Goal: Task Accomplishment & Management: Use online tool/utility

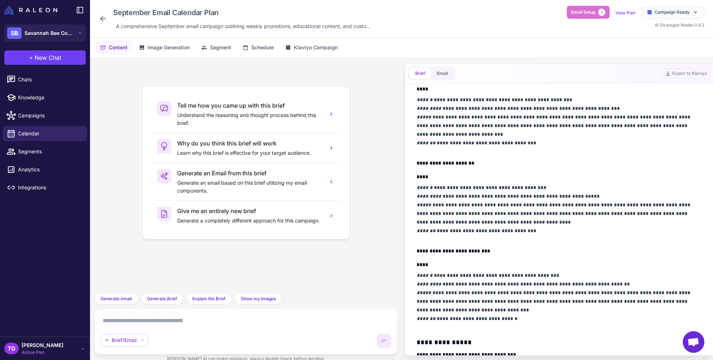
scroll to position [2035, 0]
click at [440, 219] on p "**********" at bounding box center [559, 213] width 285 height 61
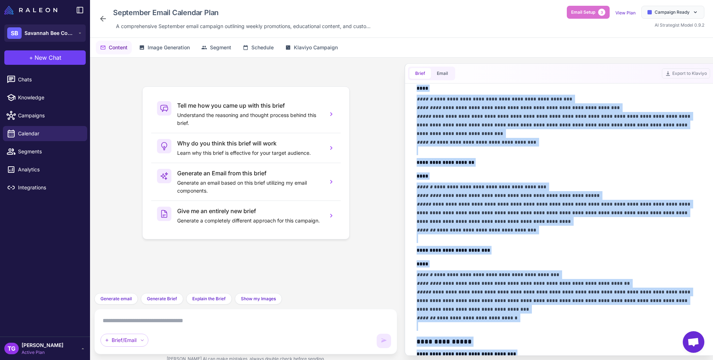
copy div "**********"
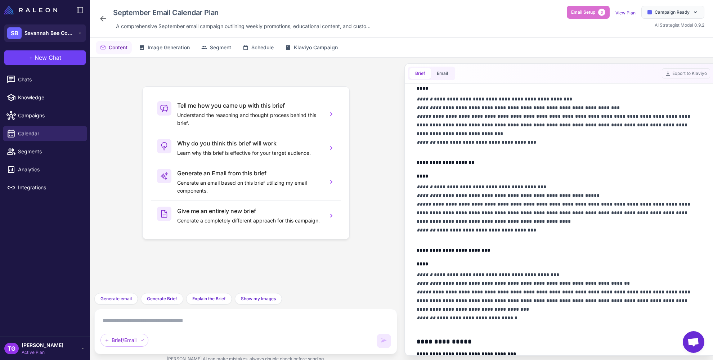
click at [630, 8] on div "View Plan" at bounding box center [626, 12] width 20 height 9
click at [628, 11] on link "View Plan" at bounding box center [626, 12] width 20 height 5
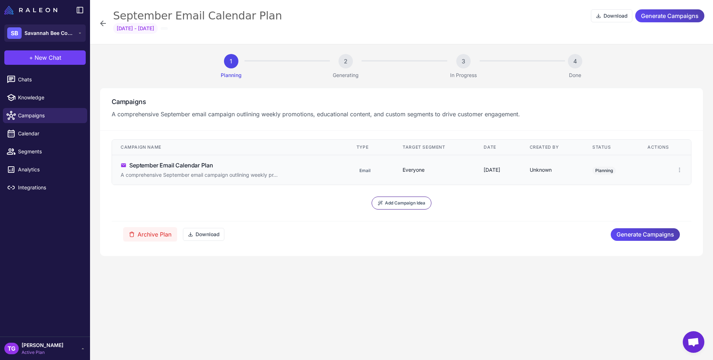
click at [146, 162] on div "September Email Calendar Plan" at bounding box center [171, 165] width 84 height 9
click at [183, 183] on td "**********" at bounding box center [230, 171] width 236 height 33
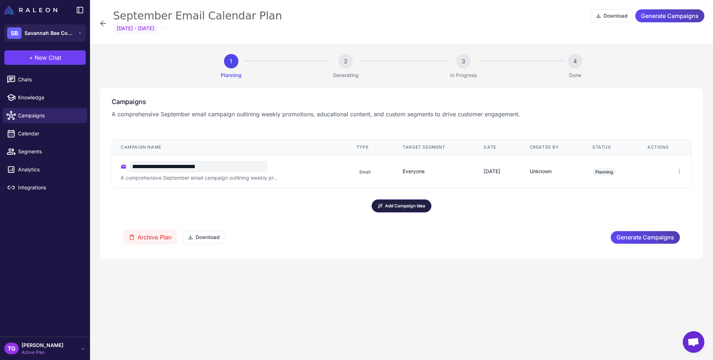
click at [391, 208] on span "Add Campaign Idea" at bounding box center [405, 206] width 40 height 6
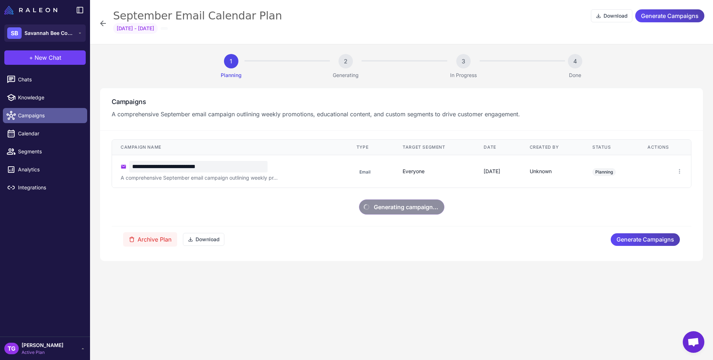
click at [32, 117] on span "Campaigns" at bounding box center [49, 116] width 63 height 8
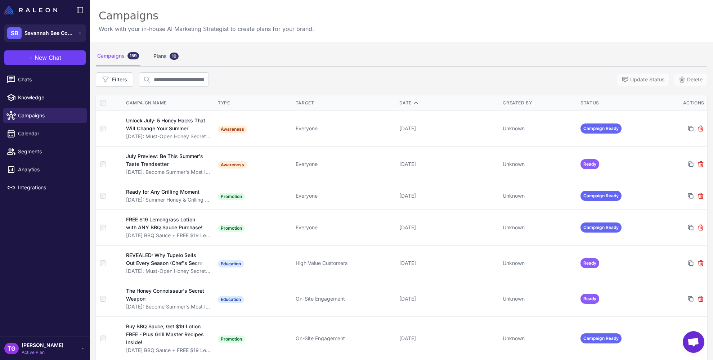
click at [115, 59] on div "Campaigns 159" at bounding box center [118, 56] width 45 height 20
click at [158, 59] on div "Plans 10" at bounding box center [166, 56] width 28 height 20
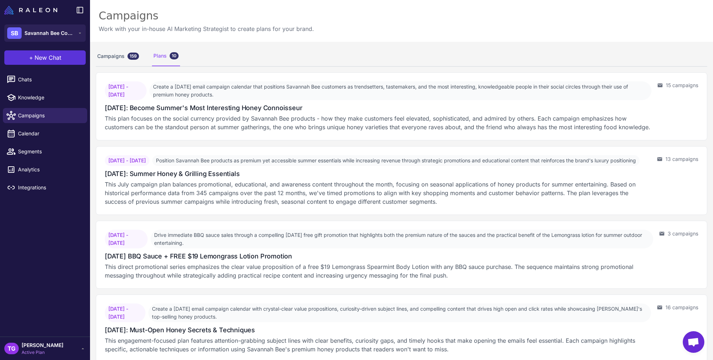
click at [33, 57] on button "+ New Chat" at bounding box center [44, 57] width 81 height 14
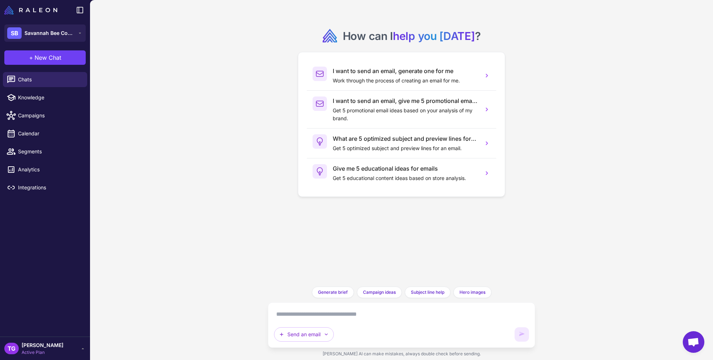
click at [327, 315] on textarea at bounding box center [401, 315] width 255 height 12
click at [25, 112] on span "Campaigns" at bounding box center [49, 116] width 63 height 8
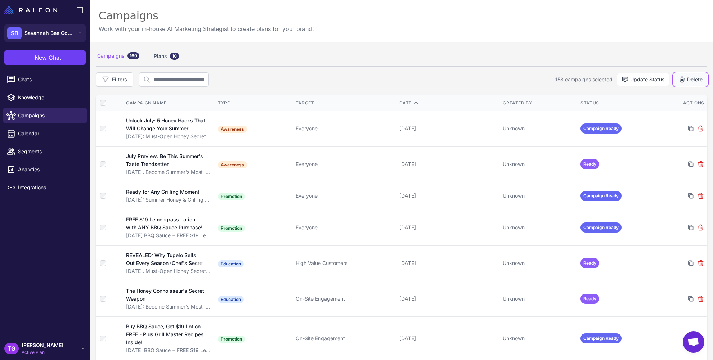
click at [687, 81] on button "Delete" at bounding box center [690, 79] width 33 height 13
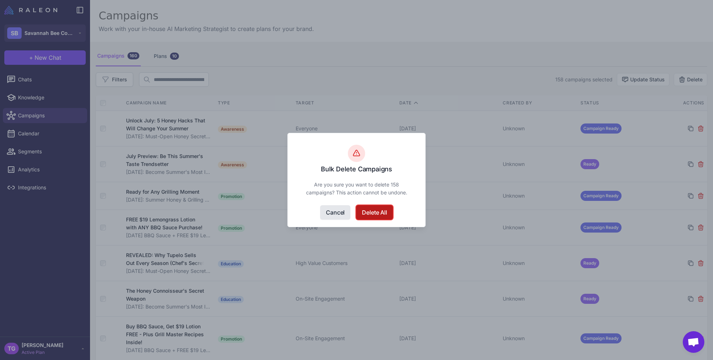
click at [374, 214] on button "Delete All" at bounding box center [374, 212] width 36 height 14
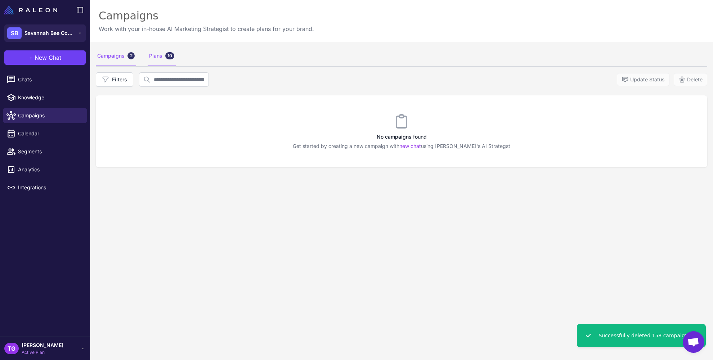
click at [152, 58] on div "Plans 10" at bounding box center [162, 56] width 28 height 20
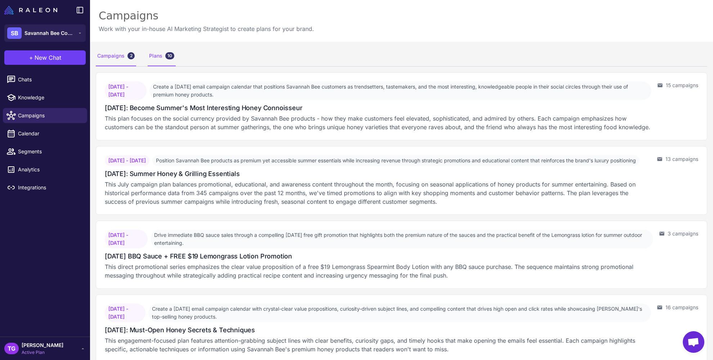
click at [112, 55] on div "Campaigns 2" at bounding box center [116, 56] width 40 height 20
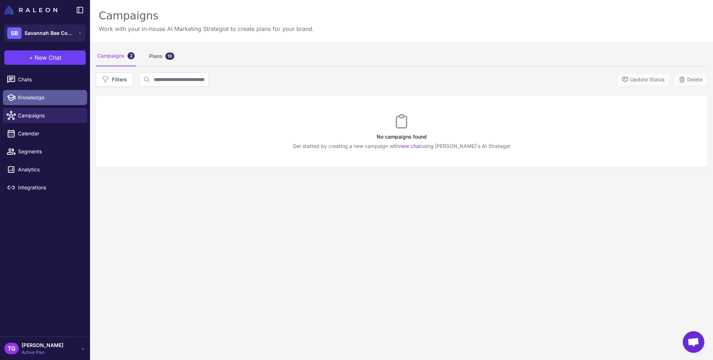
click at [33, 103] on link "Knowledge" at bounding box center [45, 97] width 84 height 15
select select
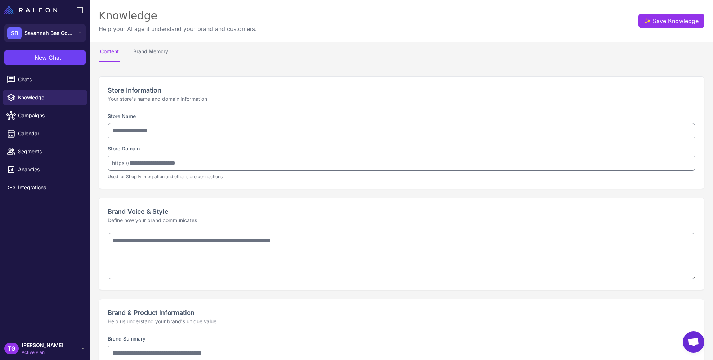
type input "**********"
type textarea "**********"
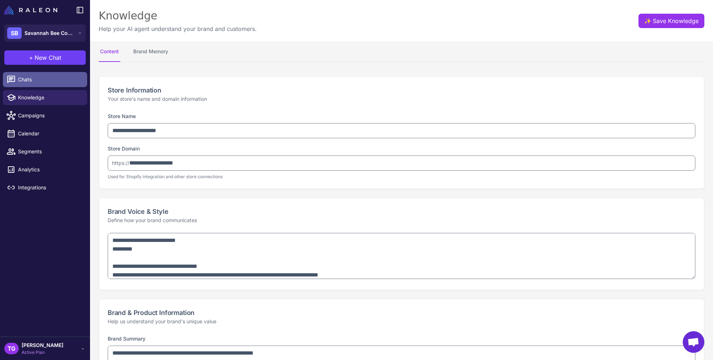
type textarea "**********"
click at [27, 85] on link "Chats" at bounding box center [45, 79] width 84 height 15
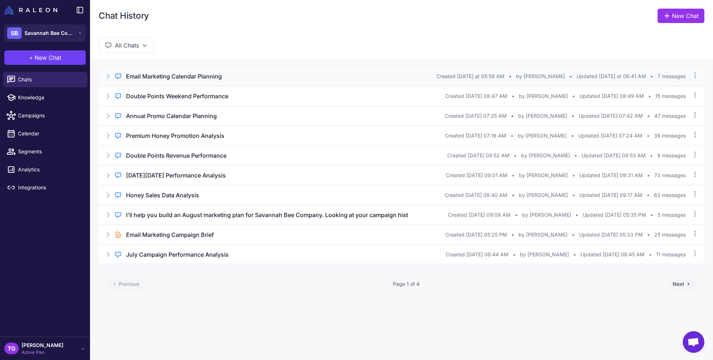
click at [152, 73] on h3 "Email Marketing Calendar Planning" at bounding box center [174, 76] width 96 height 9
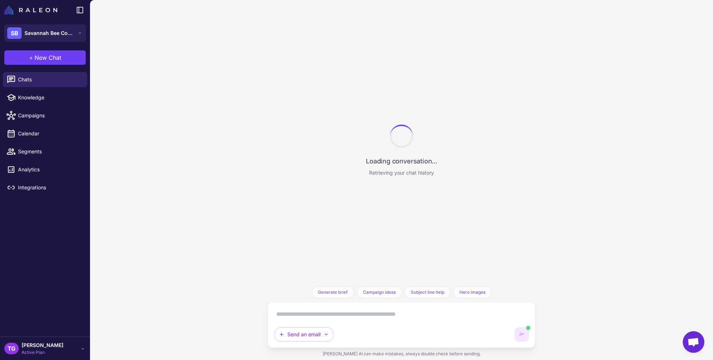
scroll to position [921, 0]
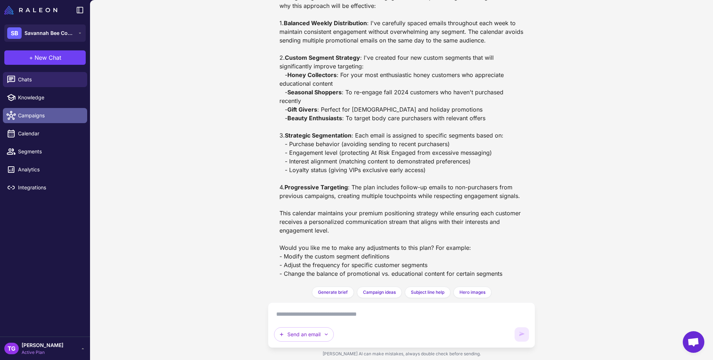
click at [37, 113] on span "Campaigns" at bounding box center [49, 116] width 63 height 8
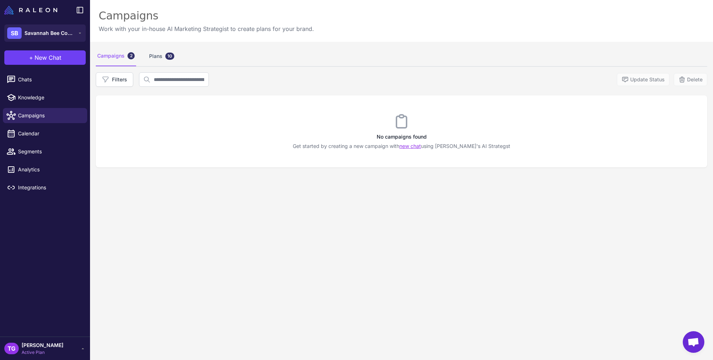
click at [415, 148] on link "new chat" at bounding box center [410, 146] width 22 height 6
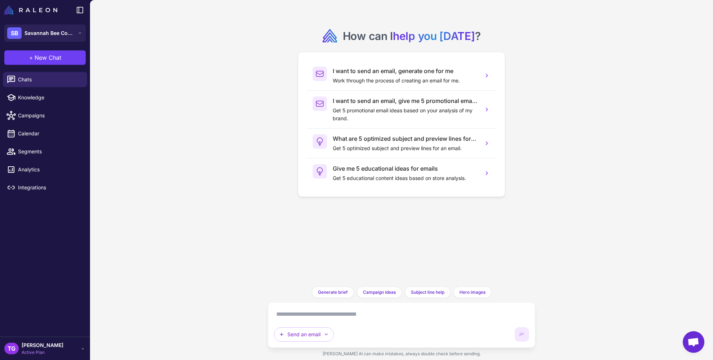
click at [333, 313] on textarea at bounding box center [401, 315] width 255 height 12
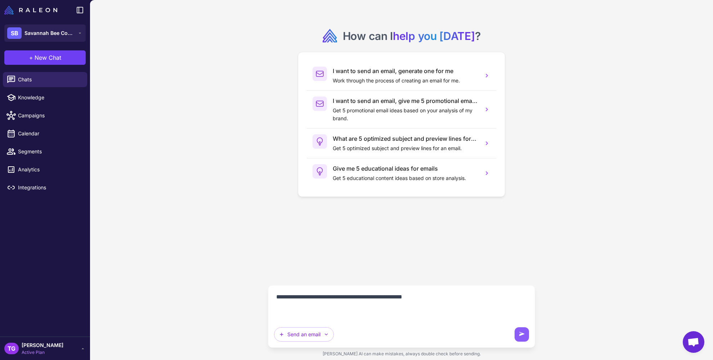
paste textarea "**********"
click at [327, 301] on textarea at bounding box center [401, 301] width 255 height 37
click at [327, 305] on textarea at bounding box center [401, 301] width 255 height 37
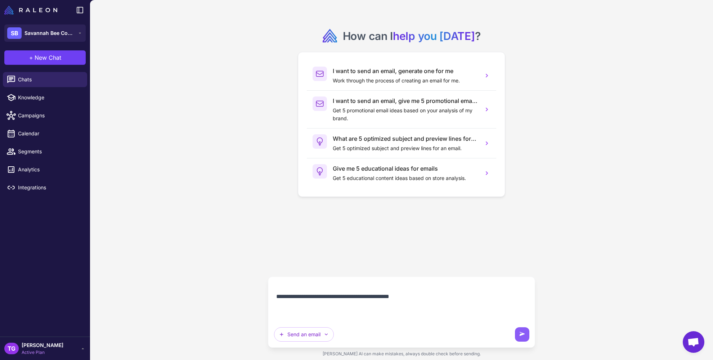
scroll to position [36, 0]
type textarea "**********"
click at [522, 335] on icon at bounding box center [522, 334] width 5 height 4
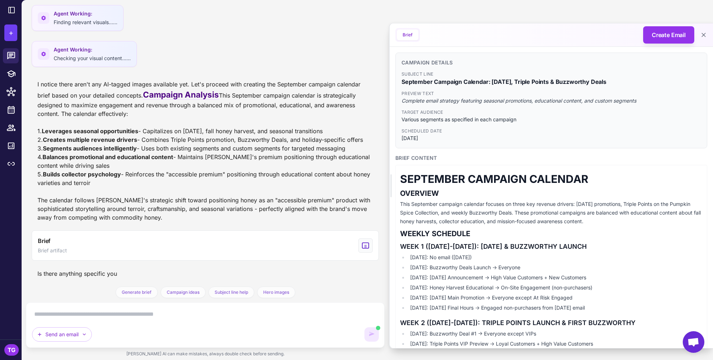
scroll to position [979, 0]
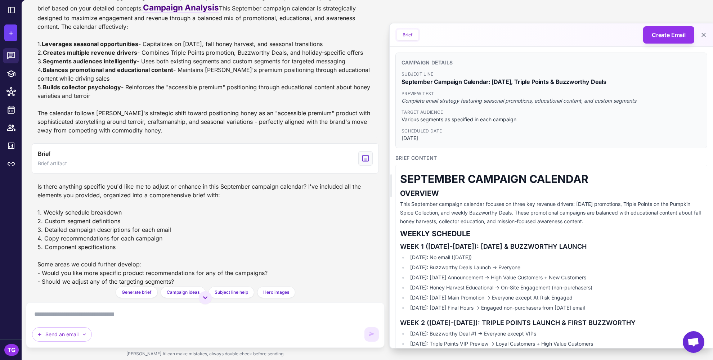
scroll to position [1066, 0]
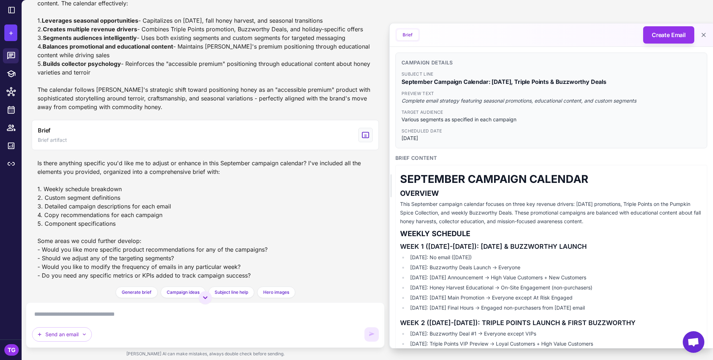
click at [152, 318] on textarea at bounding box center [205, 315] width 347 height 12
click at [88, 335] on button "Send an email" at bounding box center [62, 334] width 60 height 14
click at [80, 306] on button "Plan multiple emails" at bounding box center [66, 304] width 68 height 14
click at [139, 321] on div "Plan multiple emails" at bounding box center [205, 325] width 346 height 33
click at [135, 318] on textarea at bounding box center [205, 315] width 347 height 12
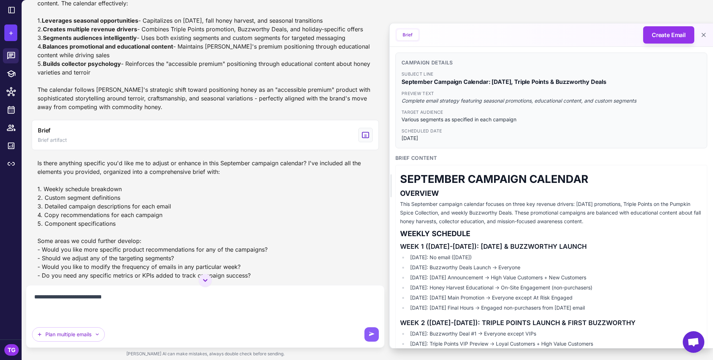
paste textarea "**********"
type textarea "**********"
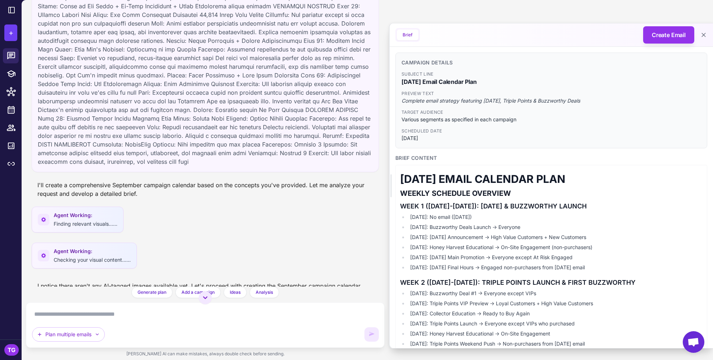
scroll to position [1013, 0]
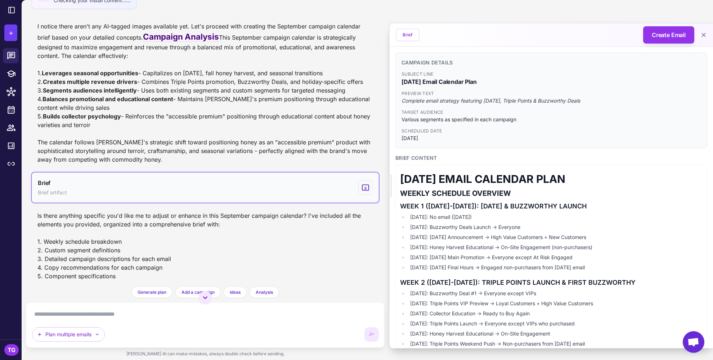
click at [143, 203] on button "Brief Brief artifact" at bounding box center [205, 188] width 347 height 30
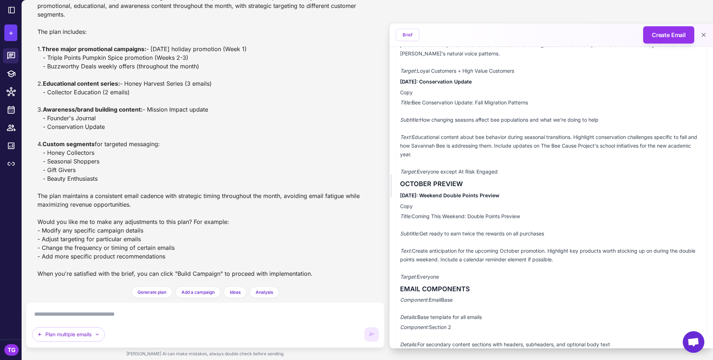
scroll to position [2454, 0]
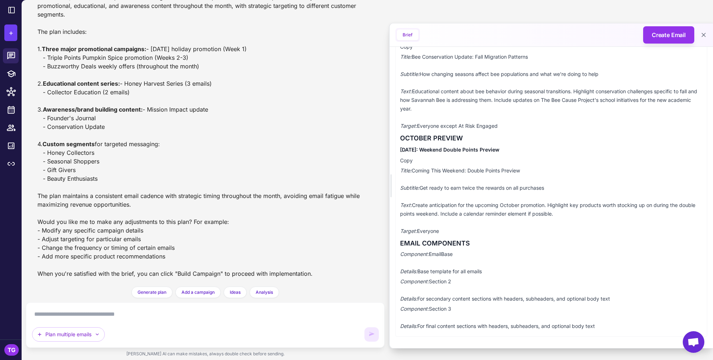
click at [198, 272] on div "Your September 2025 email calendar plan has been organized into a comprehensive…" at bounding box center [205, 135] width 336 height 285
click at [415, 35] on button "Brief" at bounding box center [408, 35] width 22 height 11
click at [703, 35] on icon at bounding box center [703, 34] width 7 height 7
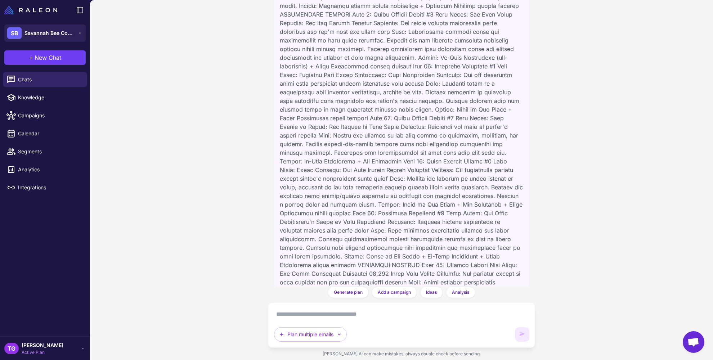
click at [382, 317] on textarea at bounding box center [401, 315] width 255 height 12
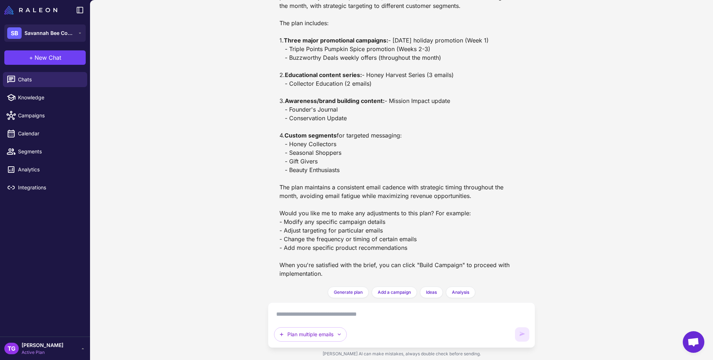
click at [364, 314] on textarea at bounding box center [401, 315] width 255 height 12
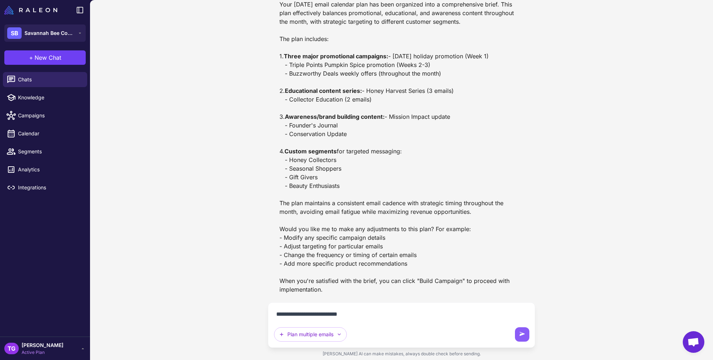
type textarea "**********"
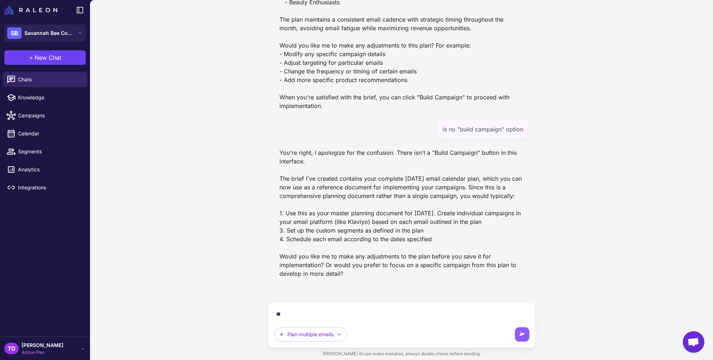
scroll to position [3537, 0]
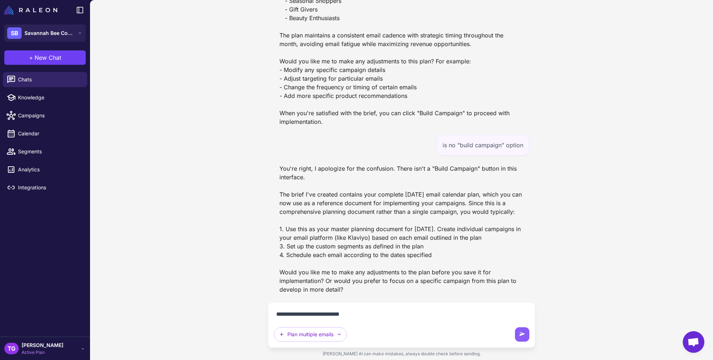
type textarea "**********"
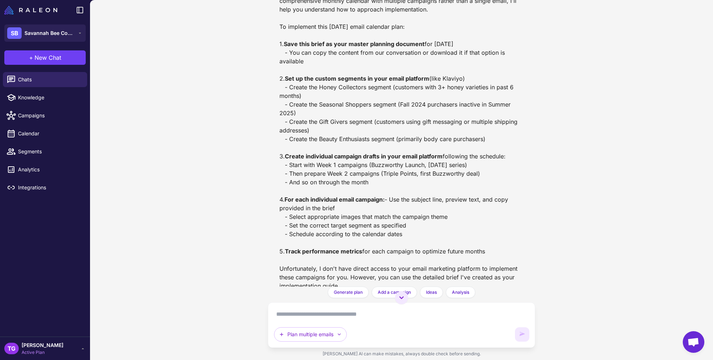
scroll to position [3927, 0]
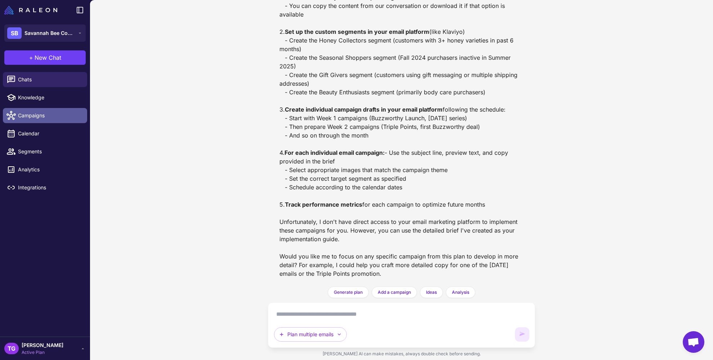
click at [28, 117] on span "Campaigns" at bounding box center [49, 116] width 63 height 8
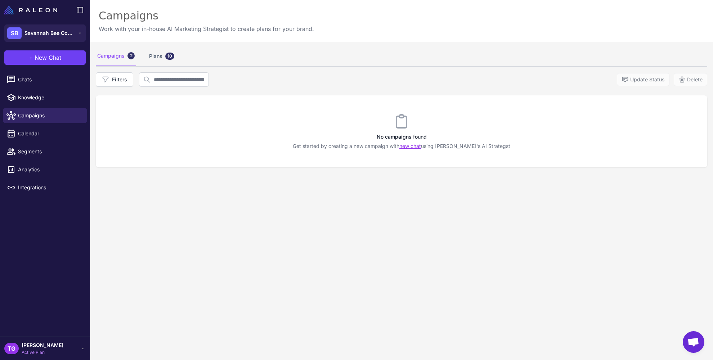
click at [421, 148] on link "new chat" at bounding box center [410, 146] width 22 height 6
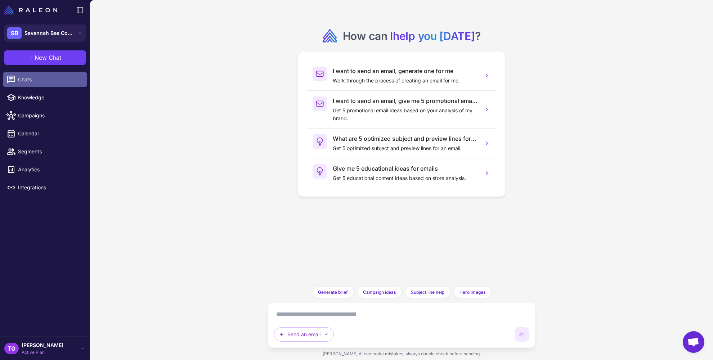
click at [34, 76] on span "Chats" at bounding box center [49, 80] width 63 height 8
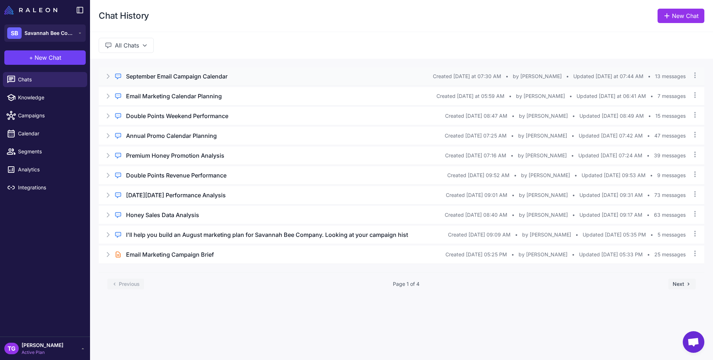
click at [203, 73] on h3 "September Email Campaign Calendar" at bounding box center [177, 76] width 102 height 9
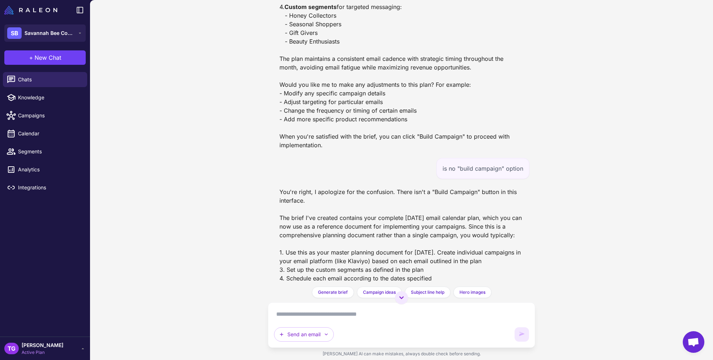
scroll to position [3480, 0]
drag, startPoint x: 293, startPoint y: 185, endPoint x: 438, endPoint y: 190, distance: 145.6
click at [438, 151] on div "Your September 2025 email calendar plan has been organized into a comprehensive…" at bounding box center [401, 4] width 245 height 294
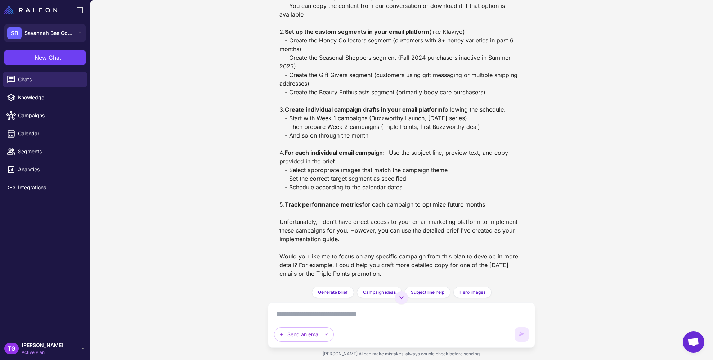
scroll to position [3958, 0]
click at [27, 119] on span "Campaigns" at bounding box center [49, 116] width 63 height 8
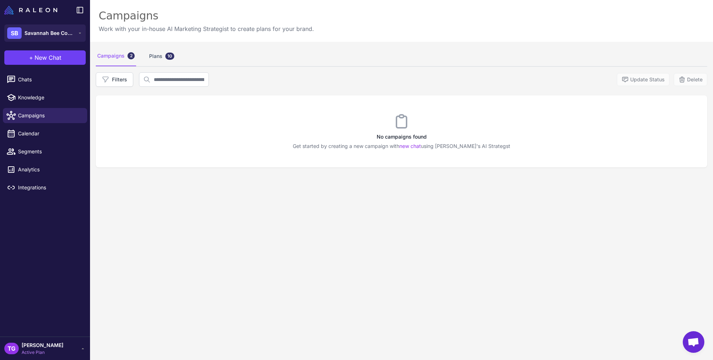
click at [115, 57] on div "Campaigns 2" at bounding box center [116, 56] width 40 height 20
click at [106, 79] on icon at bounding box center [105, 79] width 7 height 7
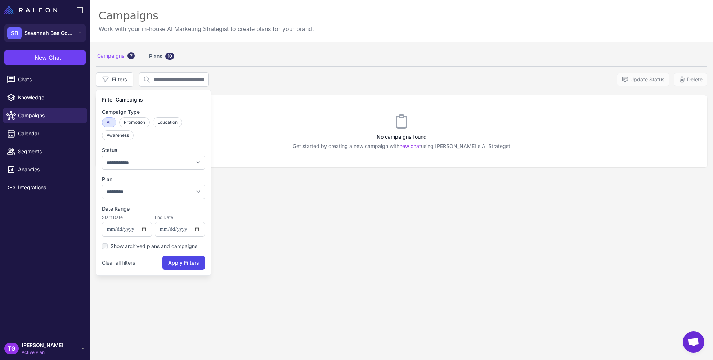
click at [273, 219] on div "**********" at bounding box center [401, 222] width 623 height 360
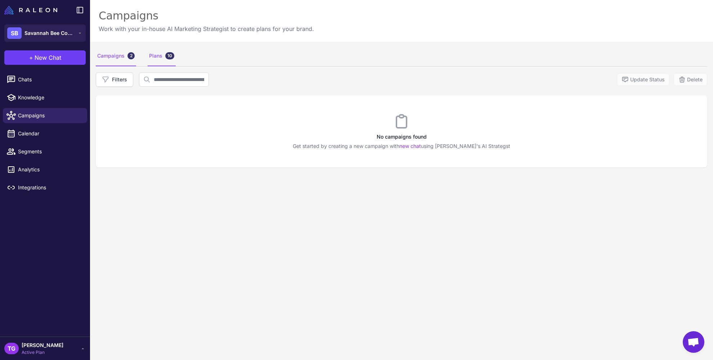
click at [166, 59] on div "10" at bounding box center [169, 55] width 9 height 7
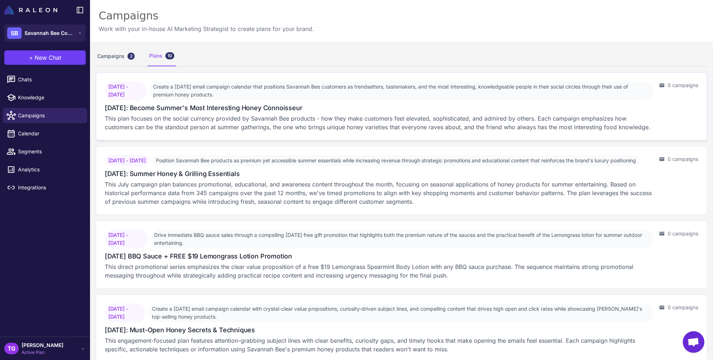
click at [147, 90] on span "[DATE] - [DATE]" at bounding box center [126, 90] width 42 height 19
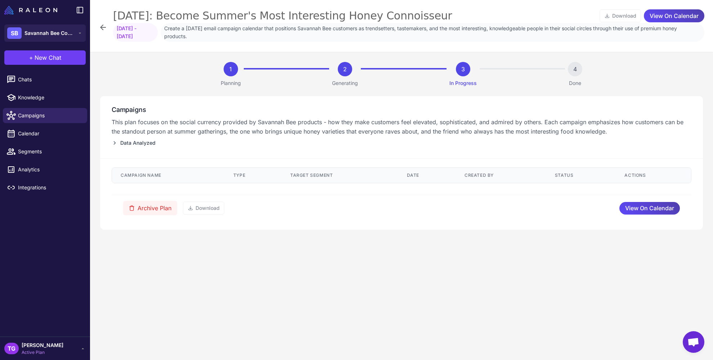
click at [101, 28] on icon at bounding box center [103, 27] width 9 height 9
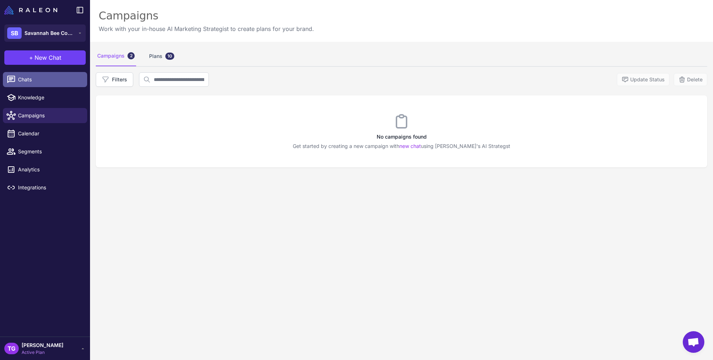
click at [26, 83] on span "Chats" at bounding box center [49, 80] width 63 height 8
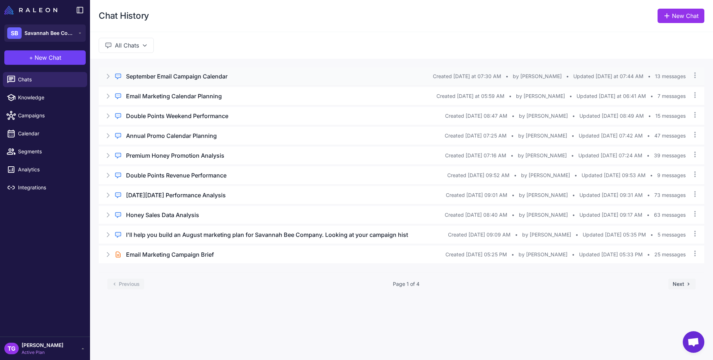
click at [178, 79] on h3 "September Email Campaign Calendar" at bounding box center [177, 76] width 102 height 9
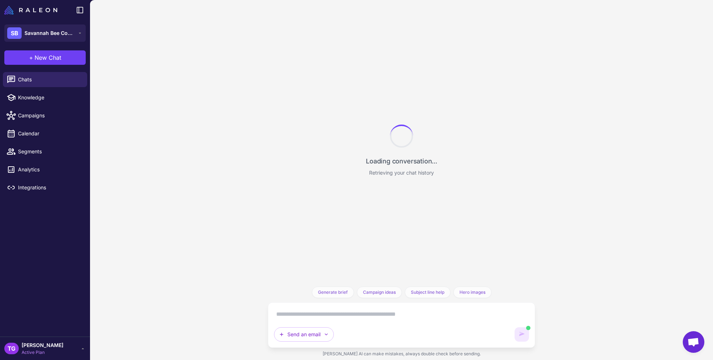
scroll to position [3958, 0]
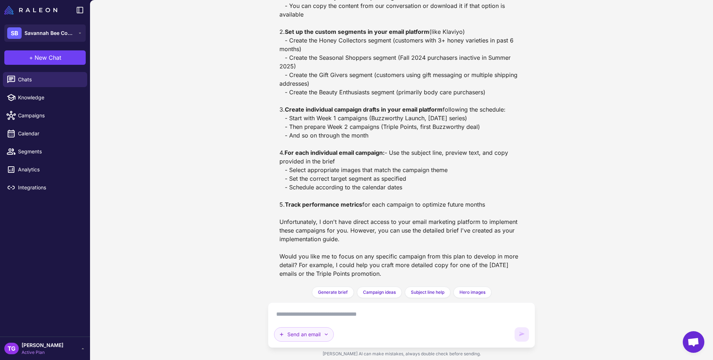
click at [313, 334] on button "Send an email" at bounding box center [304, 334] width 60 height 14
click at [310, 307] on button "Plan multiple emails" at bounding box center [308, 304] width 68 height 14
click at [310, 314] on textarea at bounding box center [401, 315] width 255 height 12
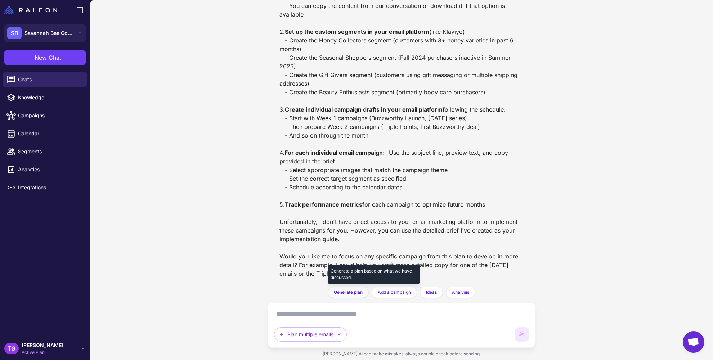
click at [340, 292] on span "Generate plan" at bounding box center [348, 292] width 29 height 6
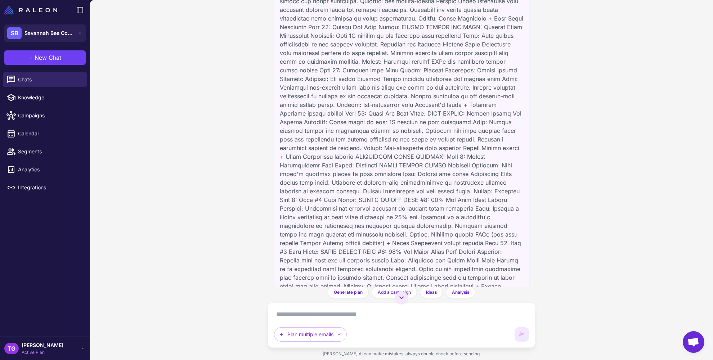
scroll to position [0, 0]
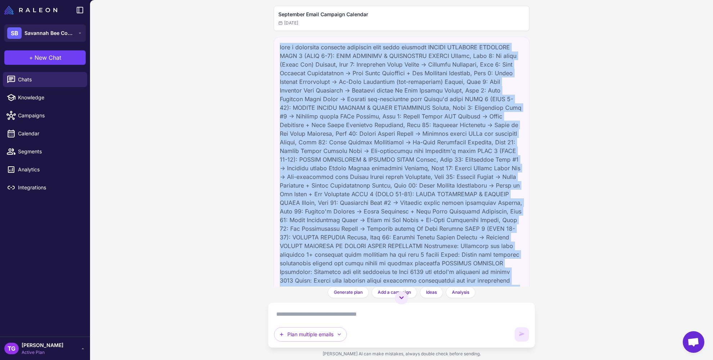
copy div "make a september campaign calendarr wtih these concepts WEEKLY SCHEDULE OVERVIE…"
click at [30, 77] on span "Chats" at bounding box center [49, 80] width 63 height 8
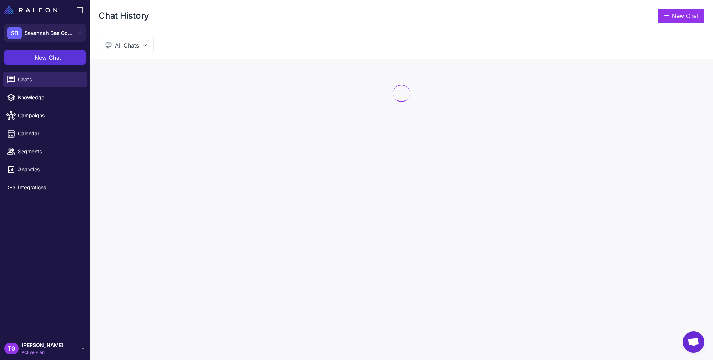
click at [35, 63] on button "+ New Chat" at bounding box center [44, 57] width 81 height 14
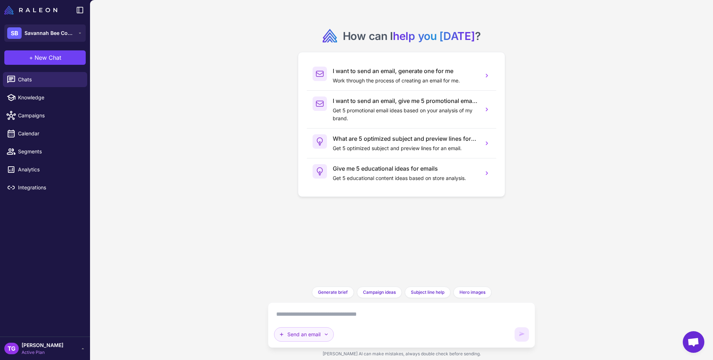
click at [300, 339] on button "Send an email" at bounding box center [304, 334] width 60 height 14
click at [305, 306] on button "Plan multiple emails" at bounding box center [308, 304] width 68 height 14
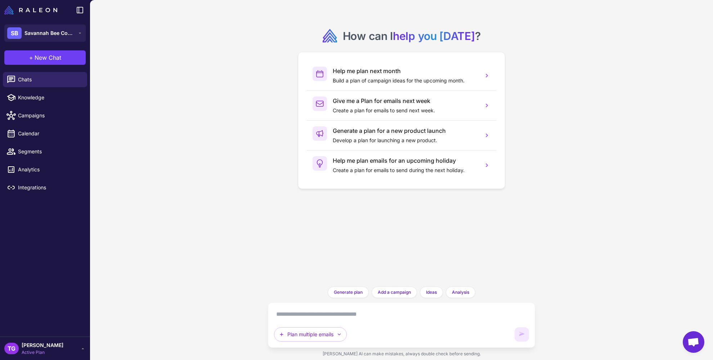
click at [300, 318] on textarea at bounding box center [401, 315] width 255 height 12
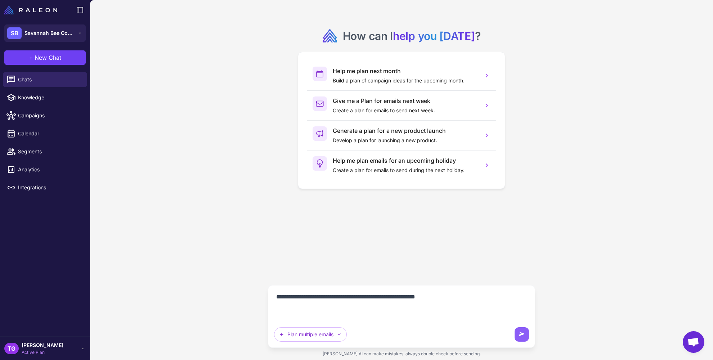
paste textarea "**********"
type textarea "**********"
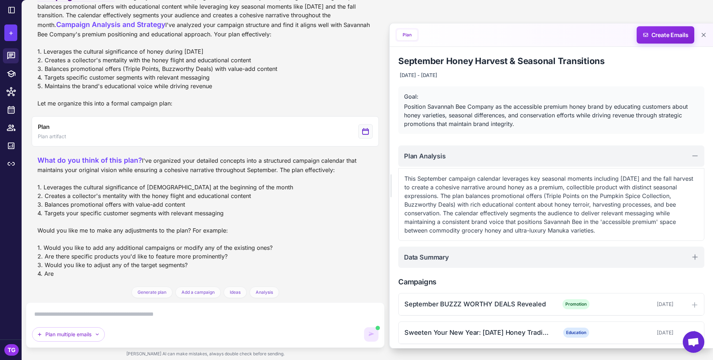
scroll to position [1029, 0]
click at [662, 35] on span "Create Emails" at bounding box center [665, 34] width 63 height 17
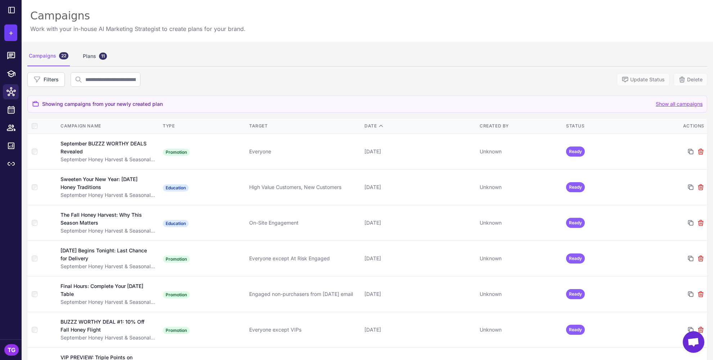
click at [41, 58] on div "Campaigns 22" at bounding box center [48, 56] width 43 height 20
click at [94, 56] on div "Plans 11" at bounding box center [94, 56] width 27 height 20
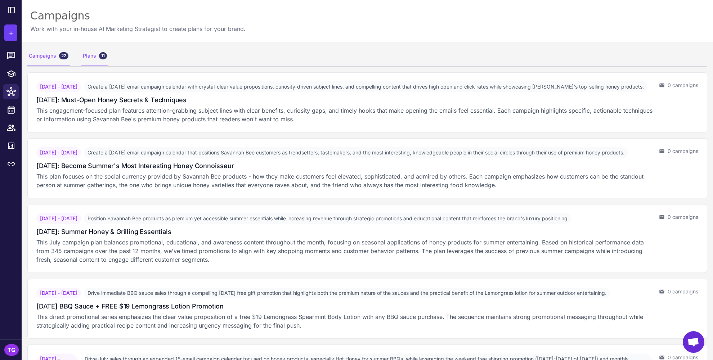
click at [48, 60] on div "Campaigns 22" at bounding box center [48, 56] width 43 height 20
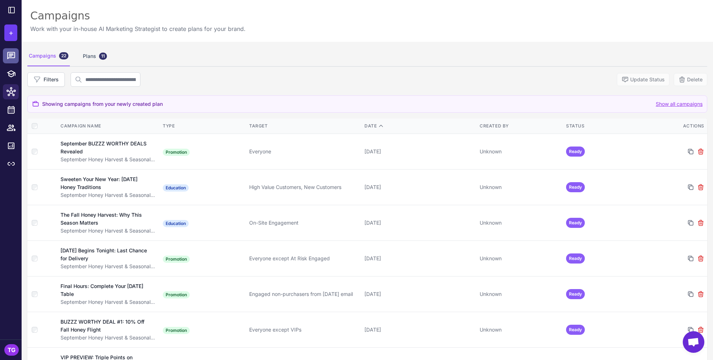
click at [11, 59] on icon at bounding box center [10, 55] width 9 height 9
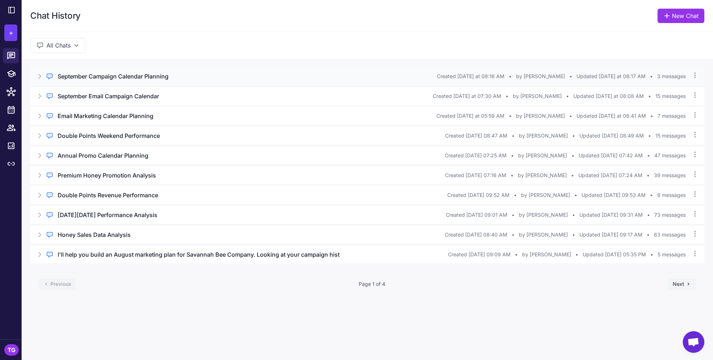
click at [154, 73] on h3 "September Campaign Calendar Planning" at bounding box center [113, 76] width 111 height 9
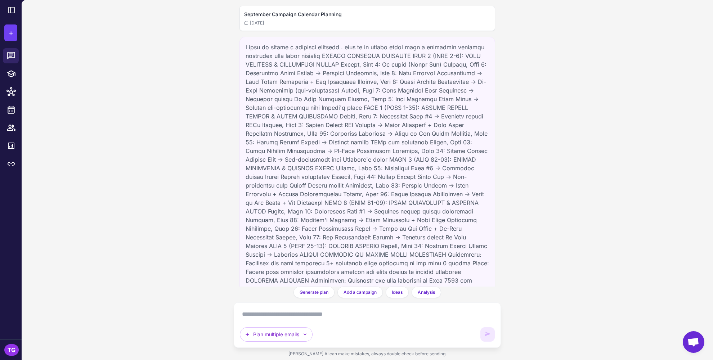
scroll to position [1435, 0]
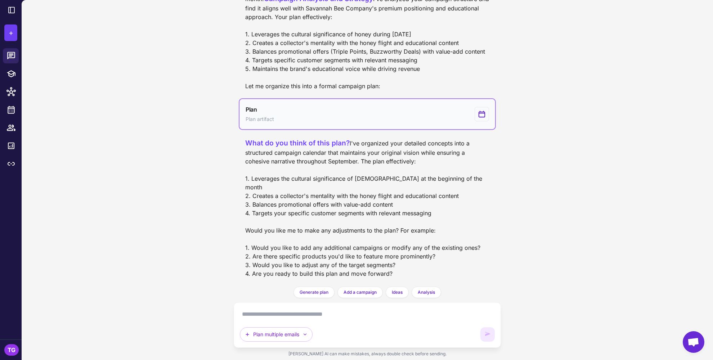
click at [325, 118] on button "Plan Plan artifact" at bounding box center [368, 114] width 256 height 30
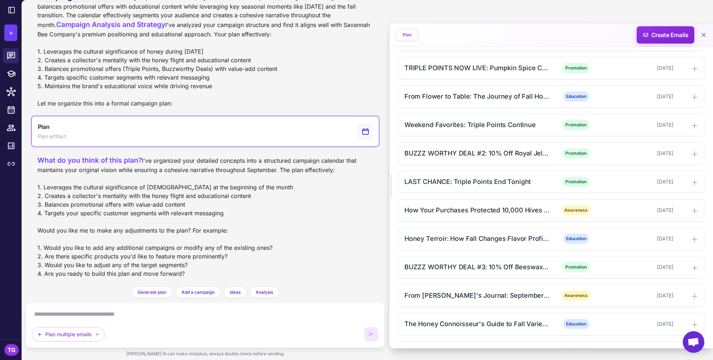
scroll to position [594, 0]
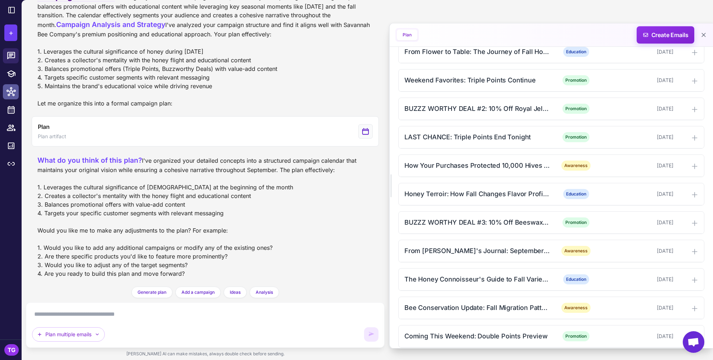
click at [10, 97] on link at bounding box center [11, 91] width 16 height 15
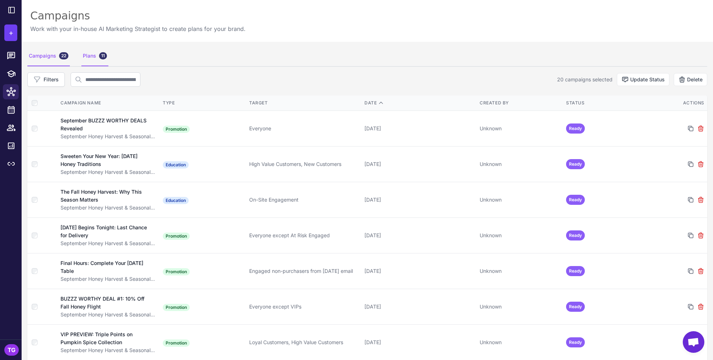
click at [91, 56] on div "Plans 11" at bounding box center [94, 56] width 27 height 20
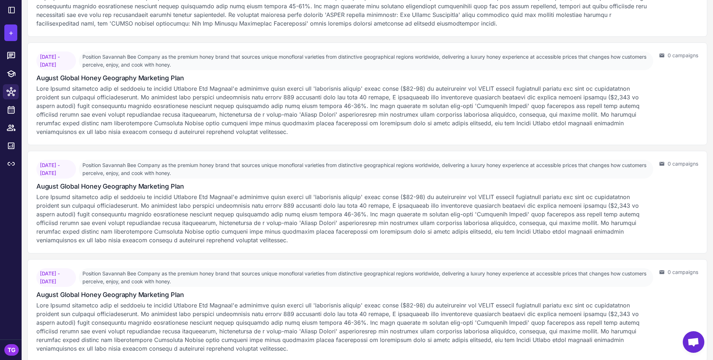
scroll to position [673, 0]
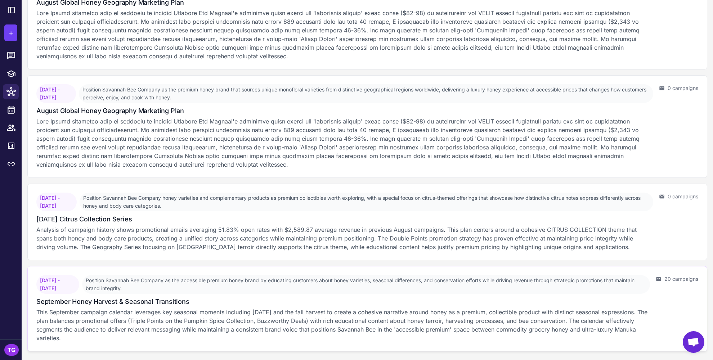
click at [79, 283] on span "[DATE] - [DATE]" at bounding box center [57, 284] width 43 height 19
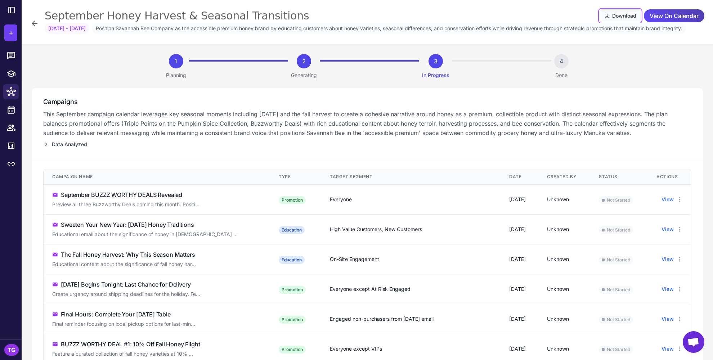
click at [616, 17] on button "Download" at bounding box center [620, 15] width 41 height 13
click at [647, 81] on div "1 Planning 2 Generating 3 In Progress 4 Done" at bounding box center [367, 71] width 671 height 34
click at [37, 28] on icon at bounding box center [34, 23] width 9 height 9
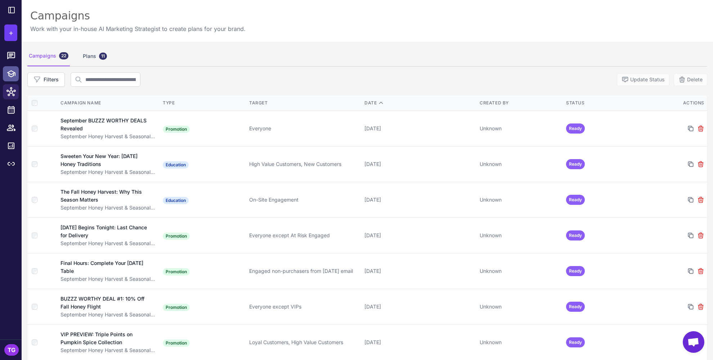
click at [9, 75] on icon at bounding box center [11, 73] width 9 height 7
select select
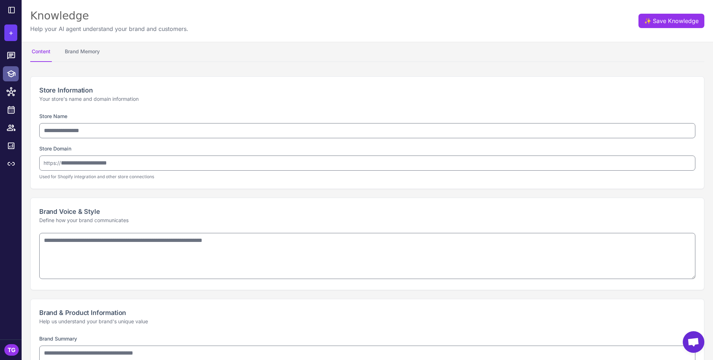
type input "**********"
type textarea "**********"
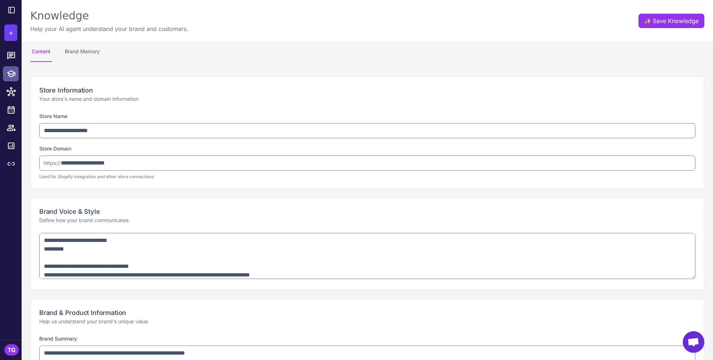
type textarea "**********"
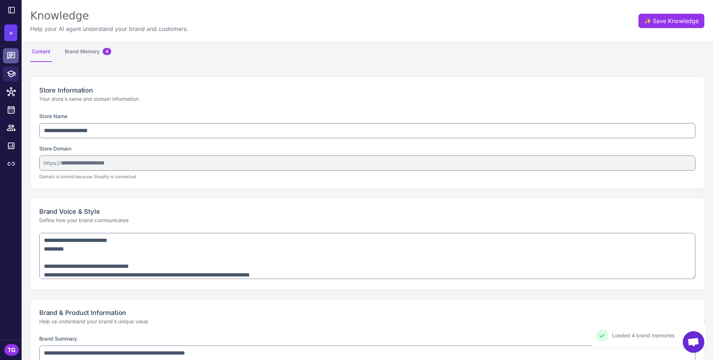
click at [11, 49] on link at bounding box center [11, 55] width 16 height 15
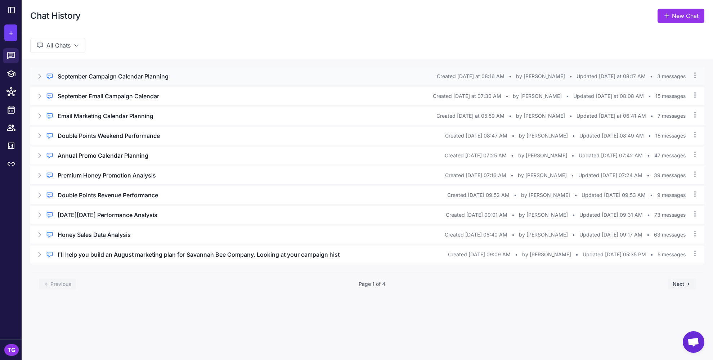
click at [81, 72] on h3 "September Campaign Calendar Planning" at bounding box center [113, 76] width 111 height 9
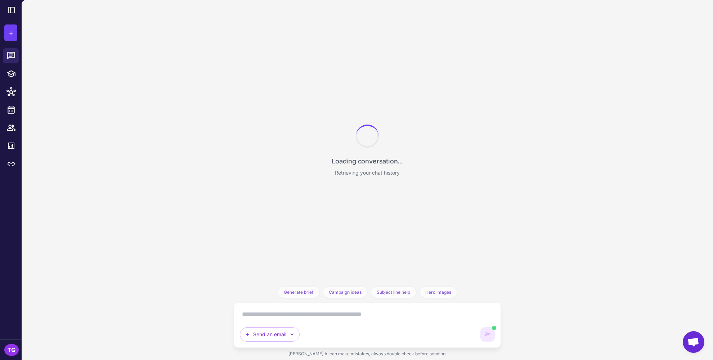
scroll to position [1435, 0]
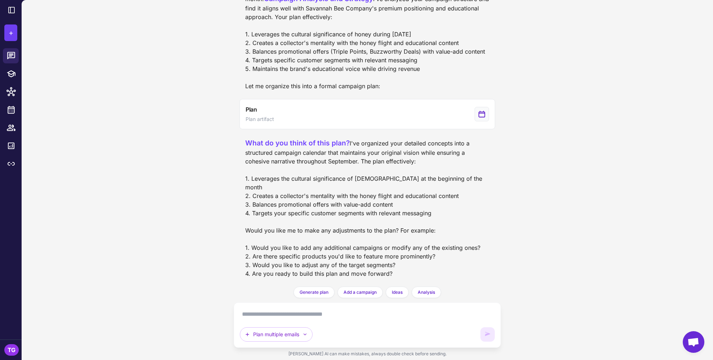
click at [279, 318] on textarea at bounding box center [367, 315] width 255 height 12
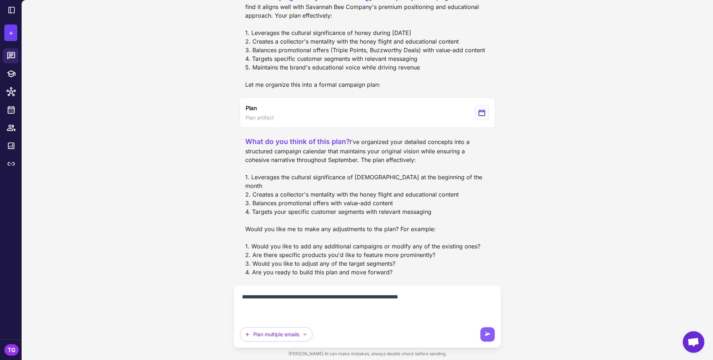
paste textarea "**********"
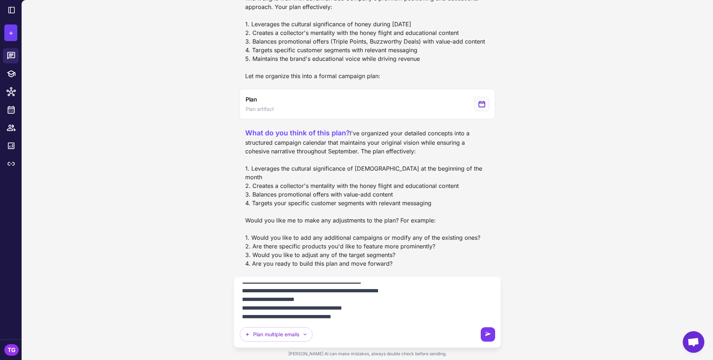
type textarea "**********"
click at [487, 338] on icon at bounding box center [487, 334] width 7 height 7
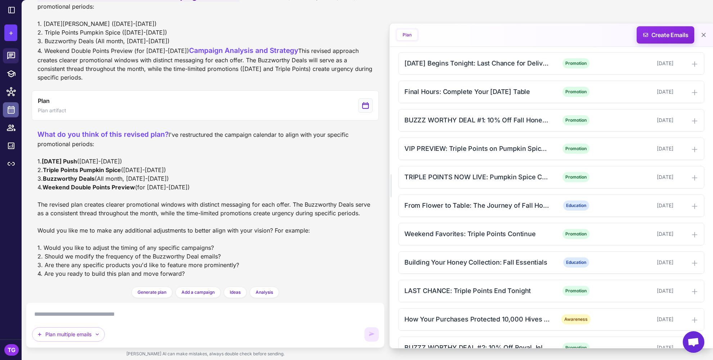
scroll to position [425, 0]
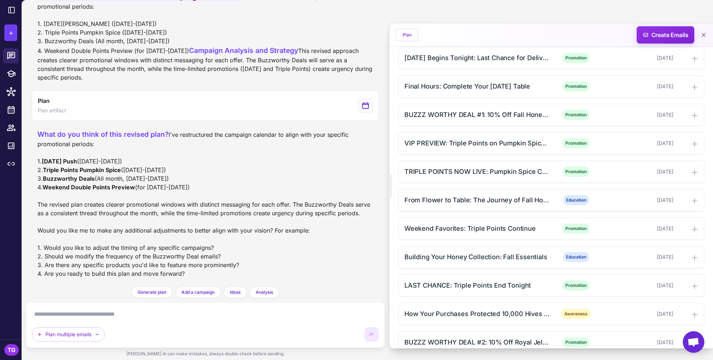
click at [222, 317] on textarea at bounding box center [205, 315] width 347 height 12
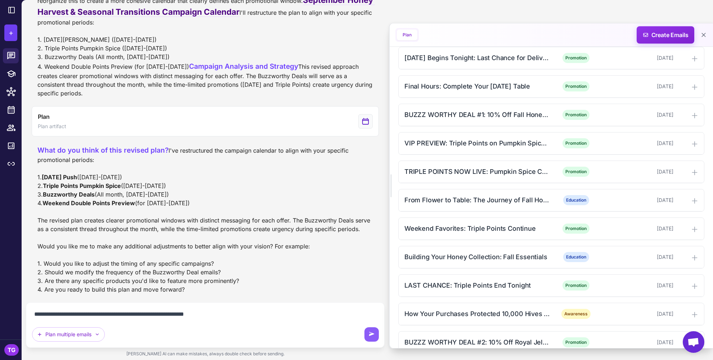
type textarea "**********"
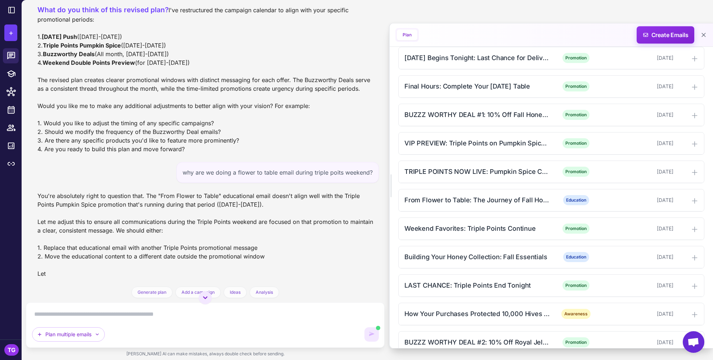
scroll to position [0, 0]
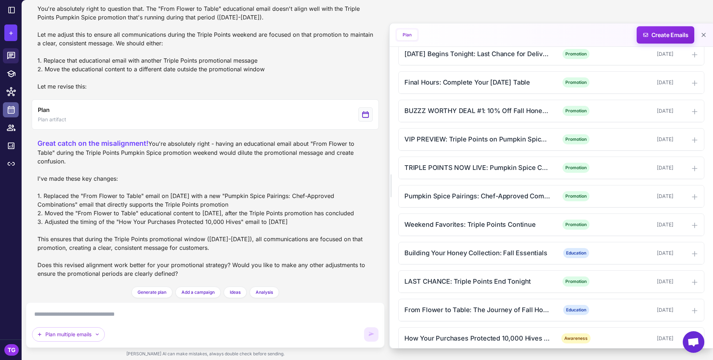
scroll to position [432, 0]
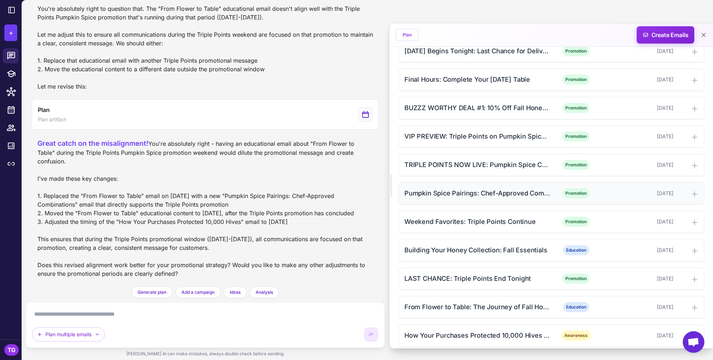
click at [507, 196] on div "Pumpkin Spice Pairings: Chef-Approved Combinations" at bounding box center [477, 193] width 146 height 10
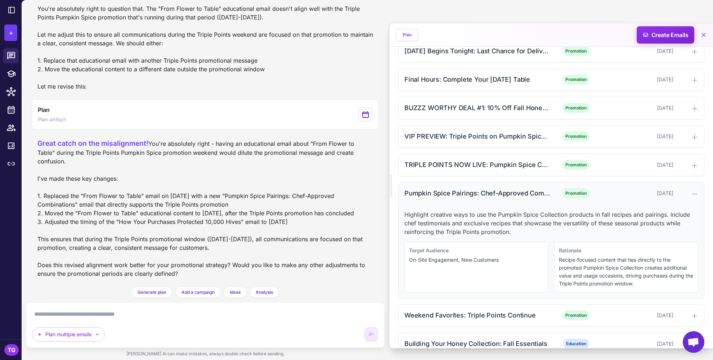
click at [507, 196] on div "Pumpkin Spice Pairings: Chef-Approved Combinations" at bounding box center [477, 193] width 146 height 10
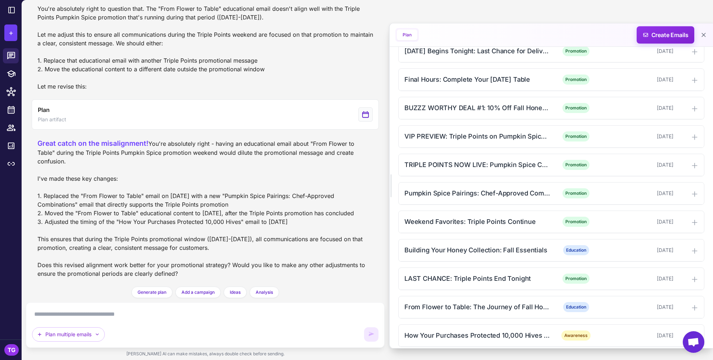
click at [191, 316] on textarea at bounding box center [205, 315] width 346 height 12
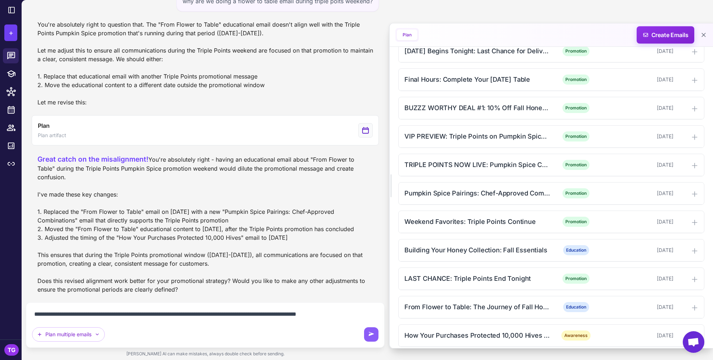
scroll to position [1820, 0]
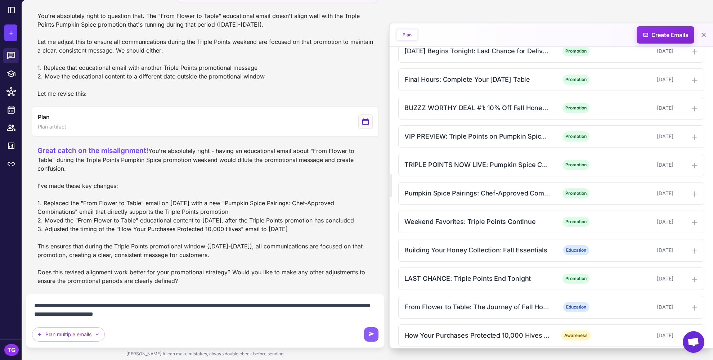
type textarea "**********"
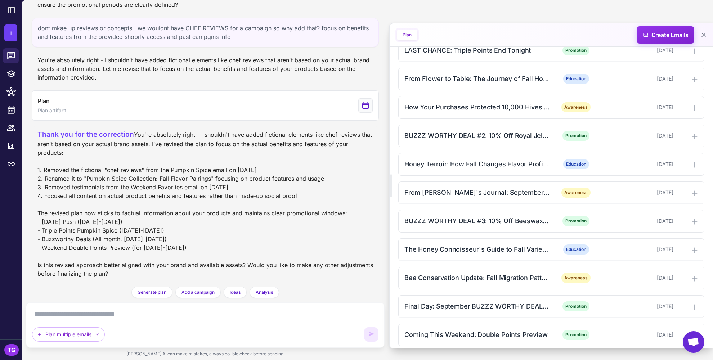
scroll to position [667, 0]
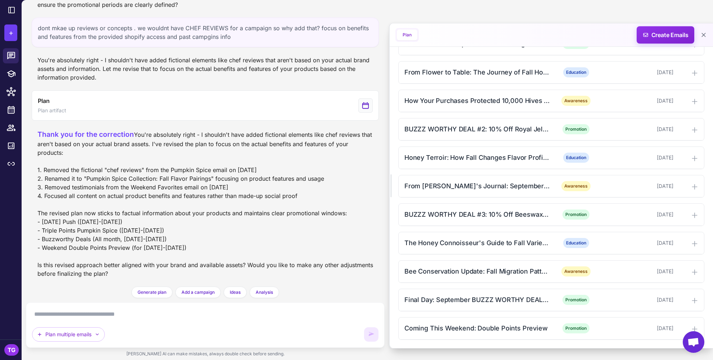
click at [306, 314] on textarea at bounding box center [205, 315] width 346 height 12
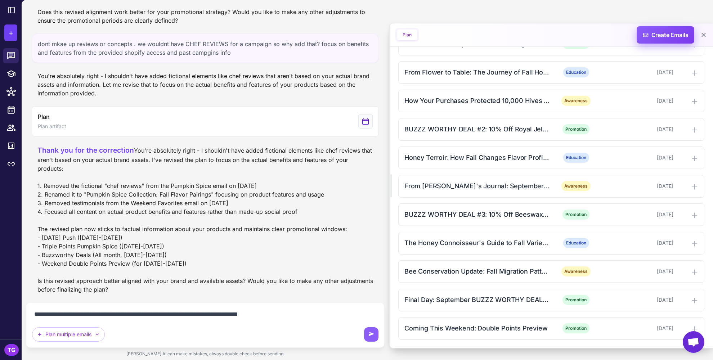
type textarea "**********"
click at [666, 37] on span "Create Emails" at bounding box center [665, 34] width 63 height 17
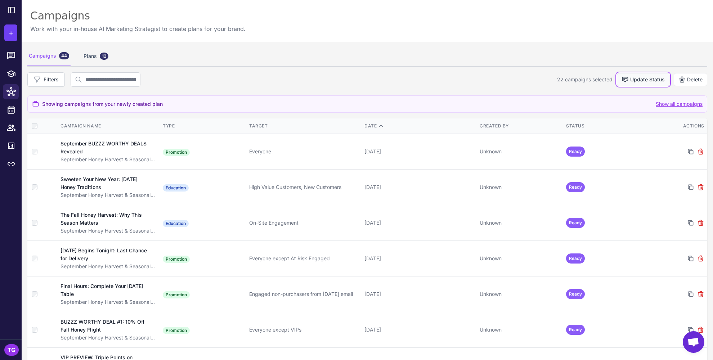
click at [630, 79] on button "Update Status" at bounding box center [643, 79] width 53 height 13
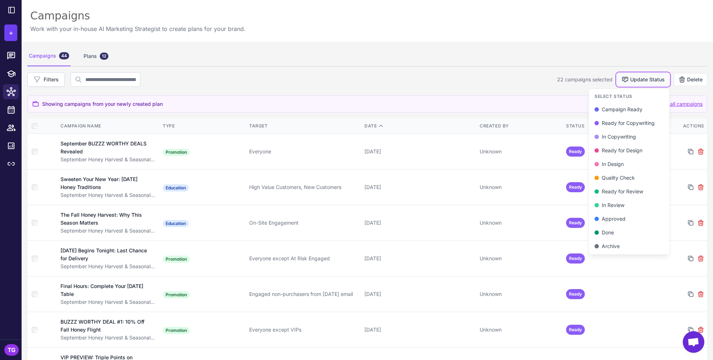
click at [630, 79] on button "Update Status" at bounding box center [643, 79] width 53 height 13
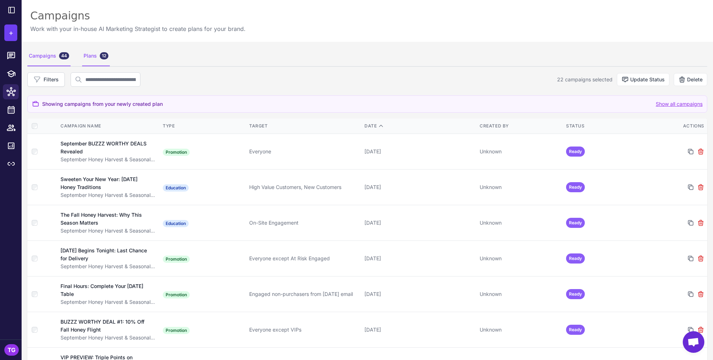
click at [91, 62] on div "Plans 12" at bounding box center [96, 56] width 28 height 20
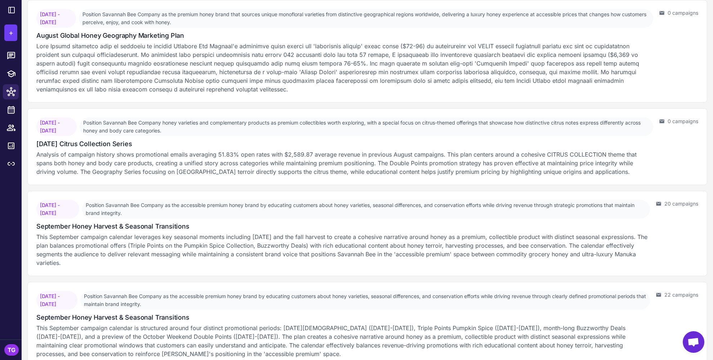
scroll to position [764, 0]
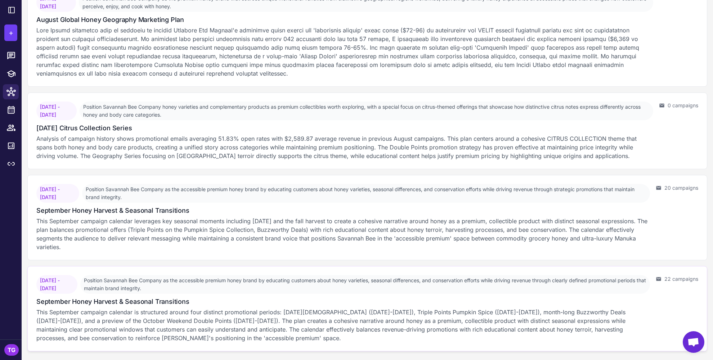
click at [77, 291] on span "[DATE] - [DATE]" at bounding box center [56, 284] width 41 height 19
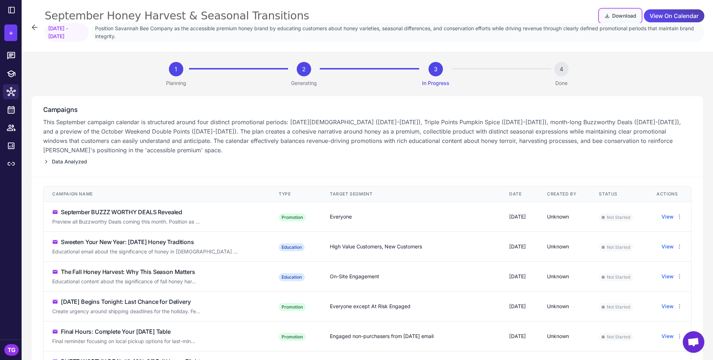
click at [626, 11] on button "Download" at bounding box center [620, 15] width 41 height 13
click at [657, 100] on div "Campaigns This September campaign calendar is structured around four distinct p…" at bounding box center [367, 137] width 671 height 82
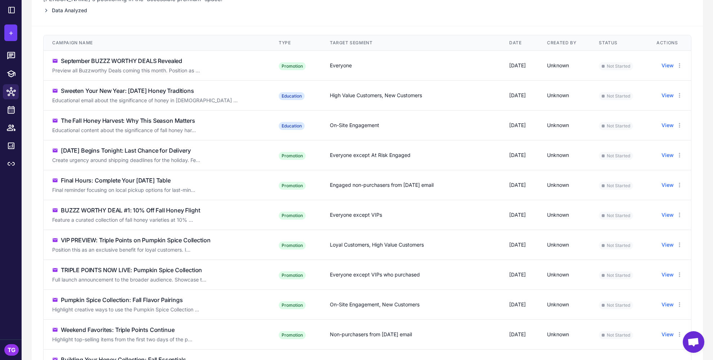
scroll to position [97, 0]
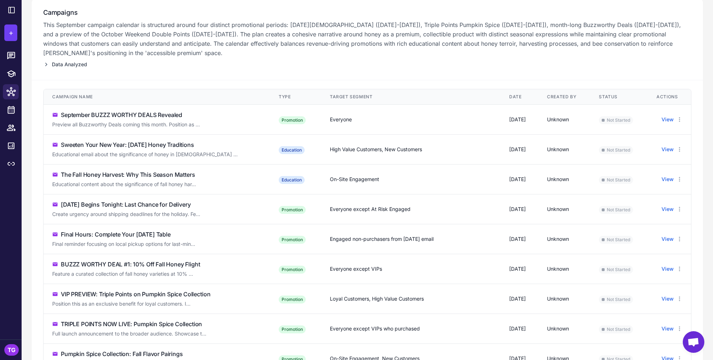
click at [501, 101] on th "Date" at bounding box center [520, 96] width 38 height 15
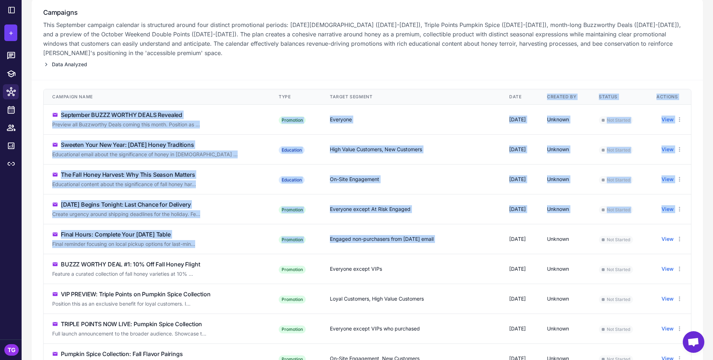
drag, startPoint x: 498, startPoint y: 101, endPoint x: 499, endPoint y: 228, distance: 127.1
click at [501, 228] on td "[DATE]" at bounding box center [520, 239] width 38 height 30
